Goal: Task Accomplishment & Management: Manage account settings

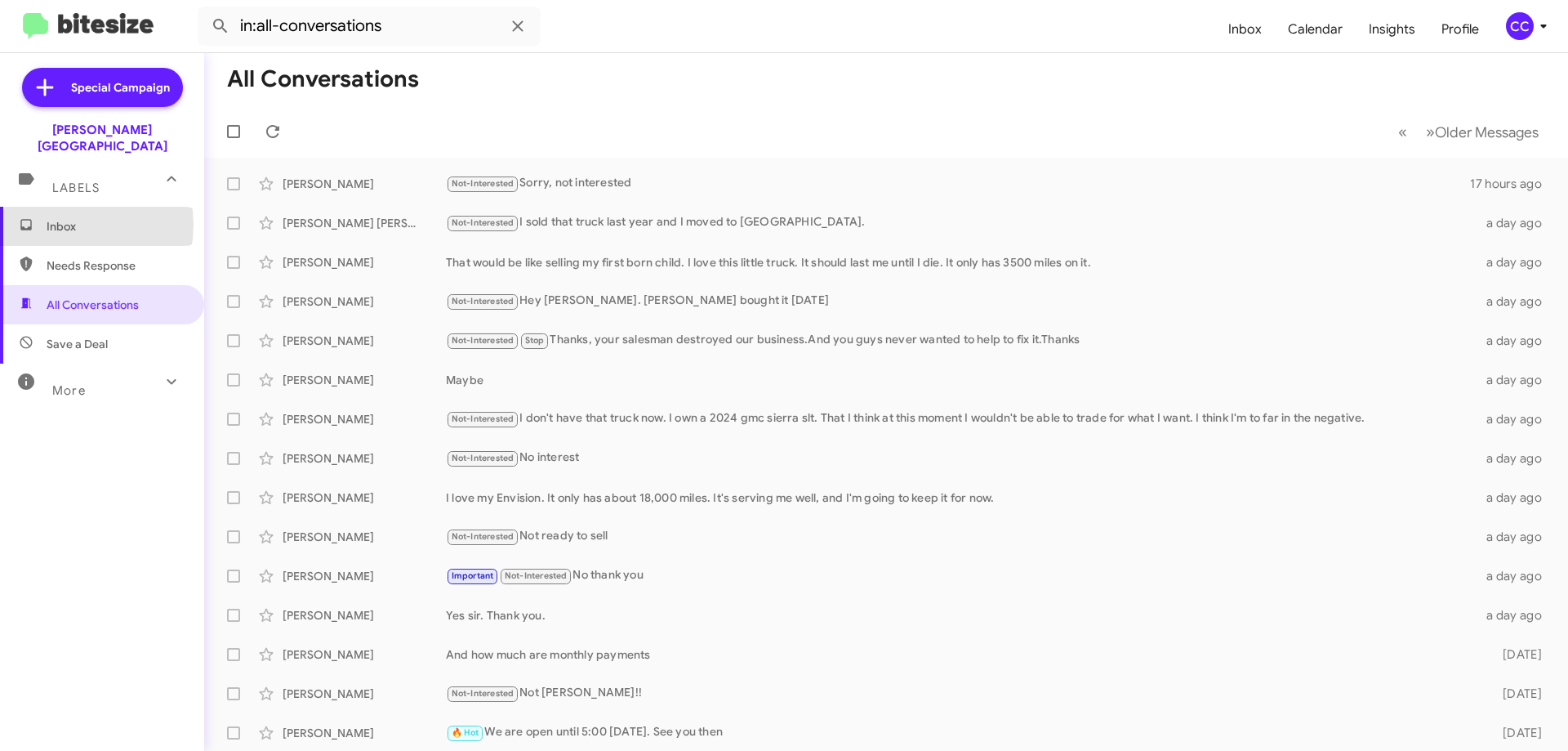
click at [63, 218] on span "Inbox" at bounding box center [115, 226] width 139 height 16
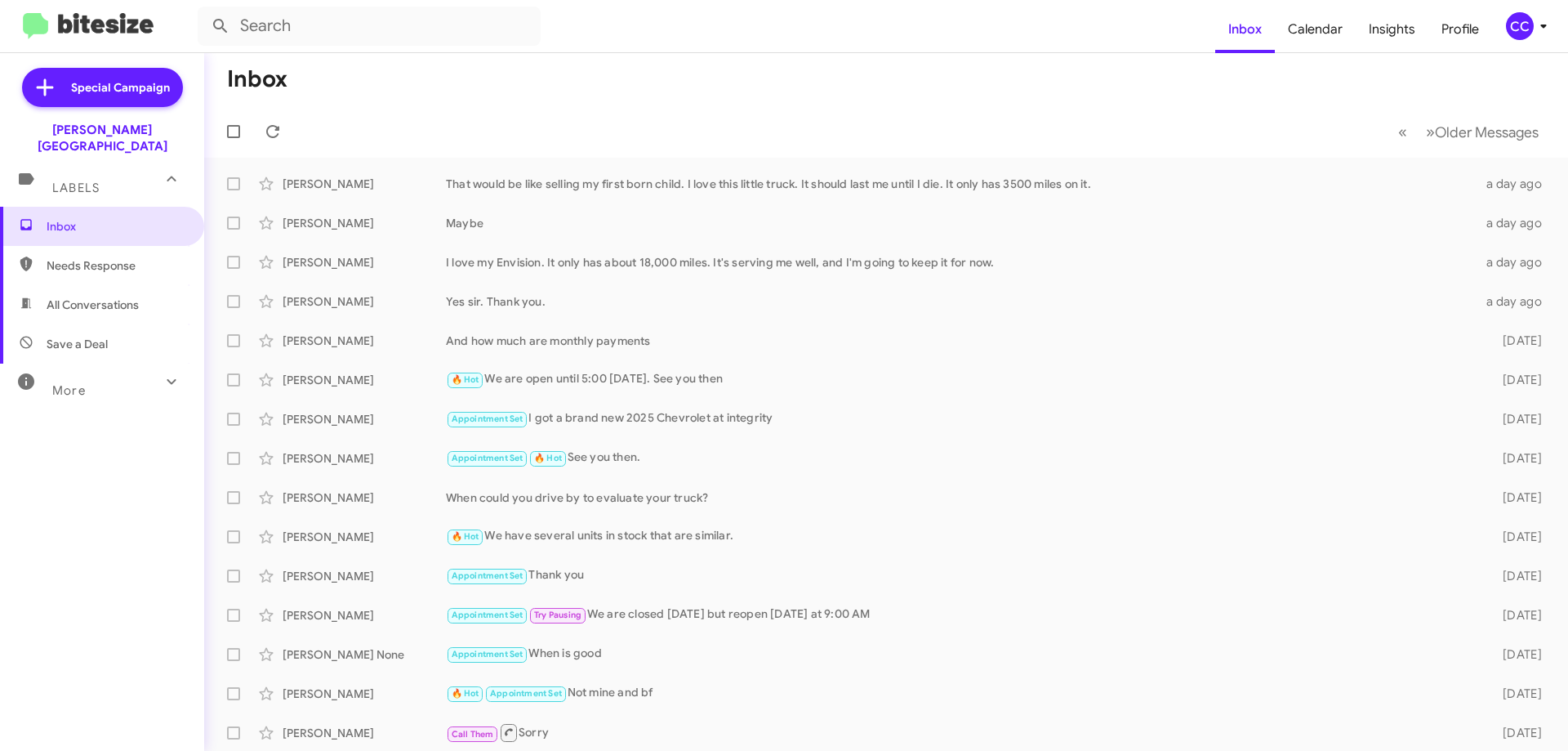
click at [97, 258] on span "Needs Response" at bounding box center [115, 265] width 139 height 16
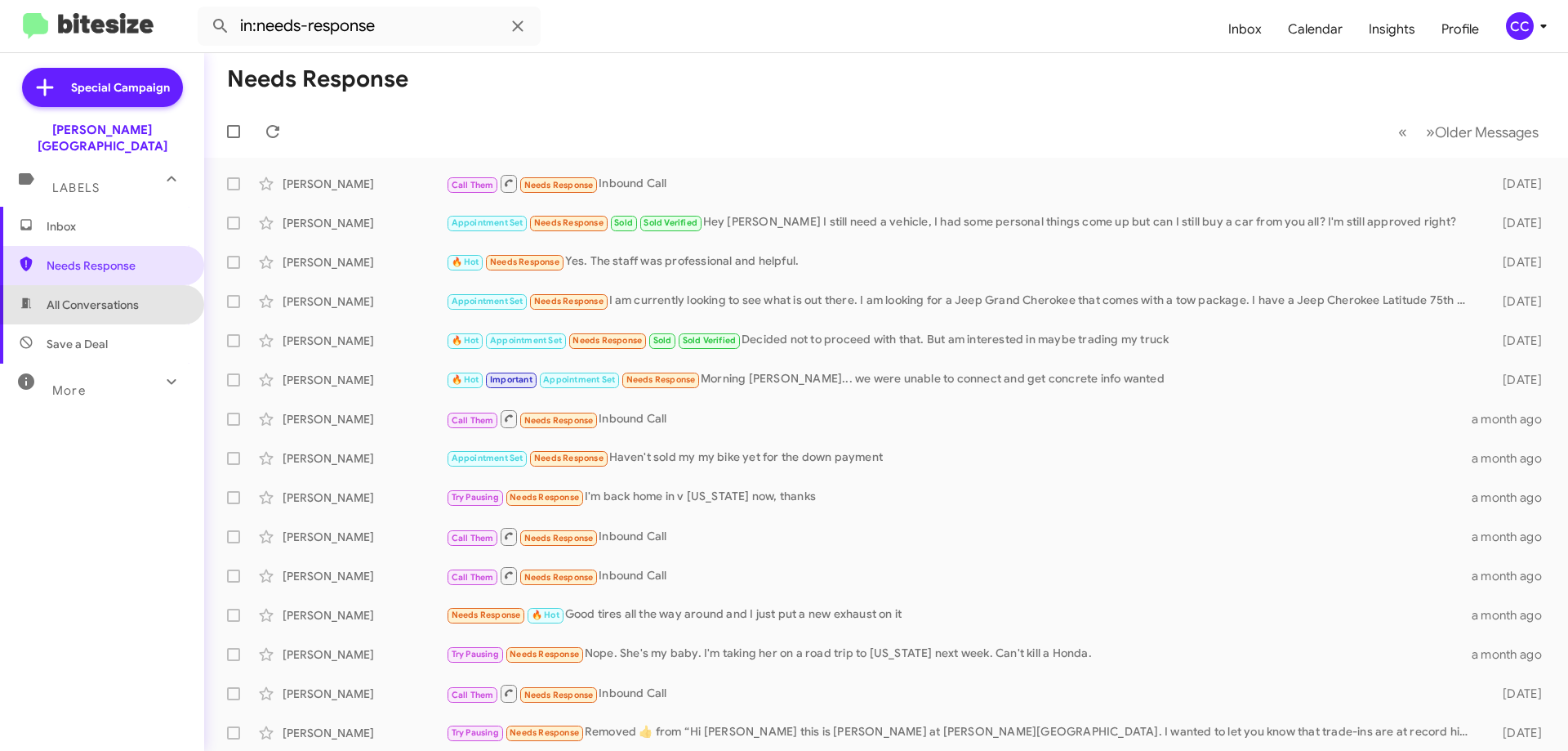
click at [109, 296] on span "All Conversations" at bounding box center [93, 304] width 93 height 16
type input "in:all-conversations"
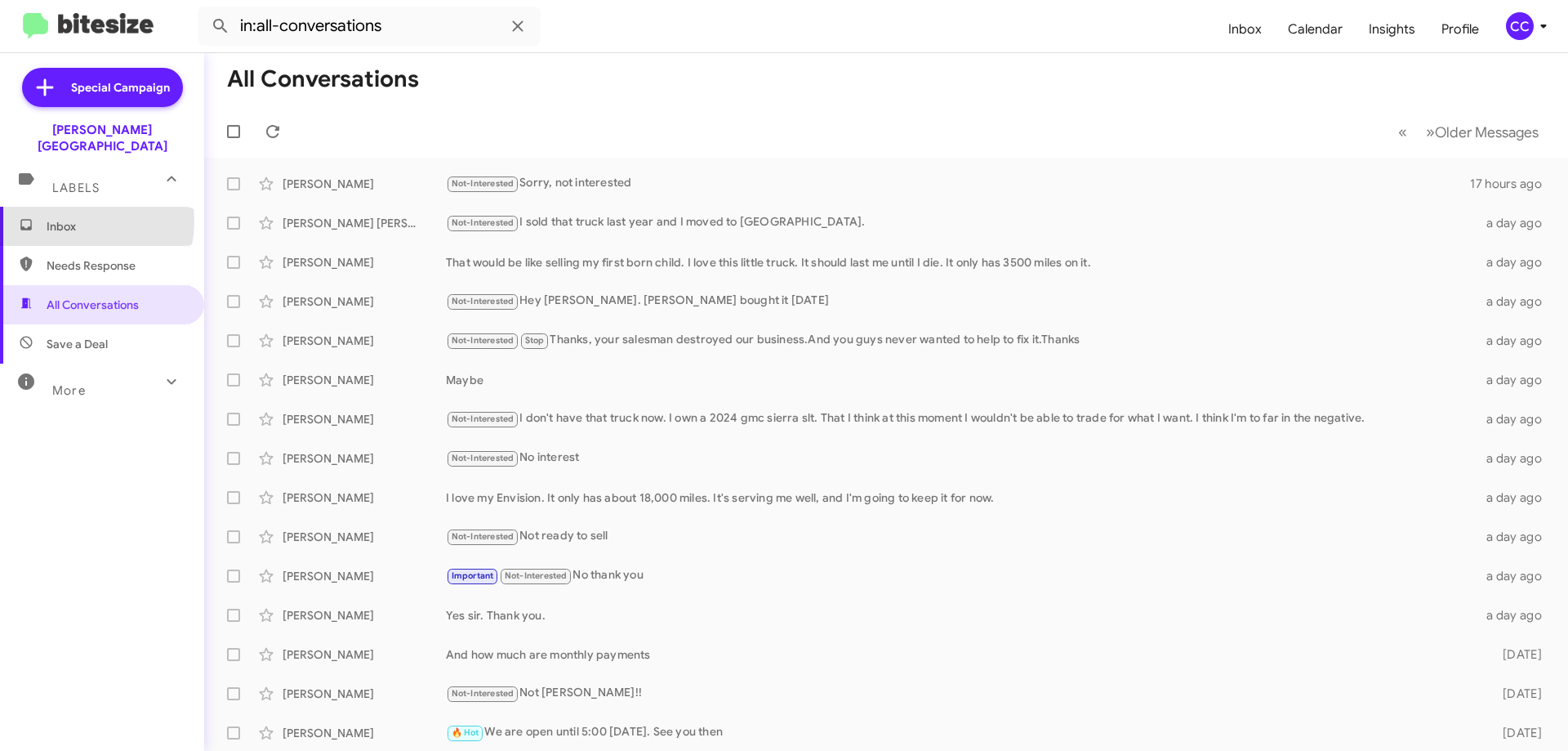
click at [65, 218] on span "Inbox" at bounding box center [115, 226] width 139 height 16
